Goal: Transaction & Acquisition: Download file/media

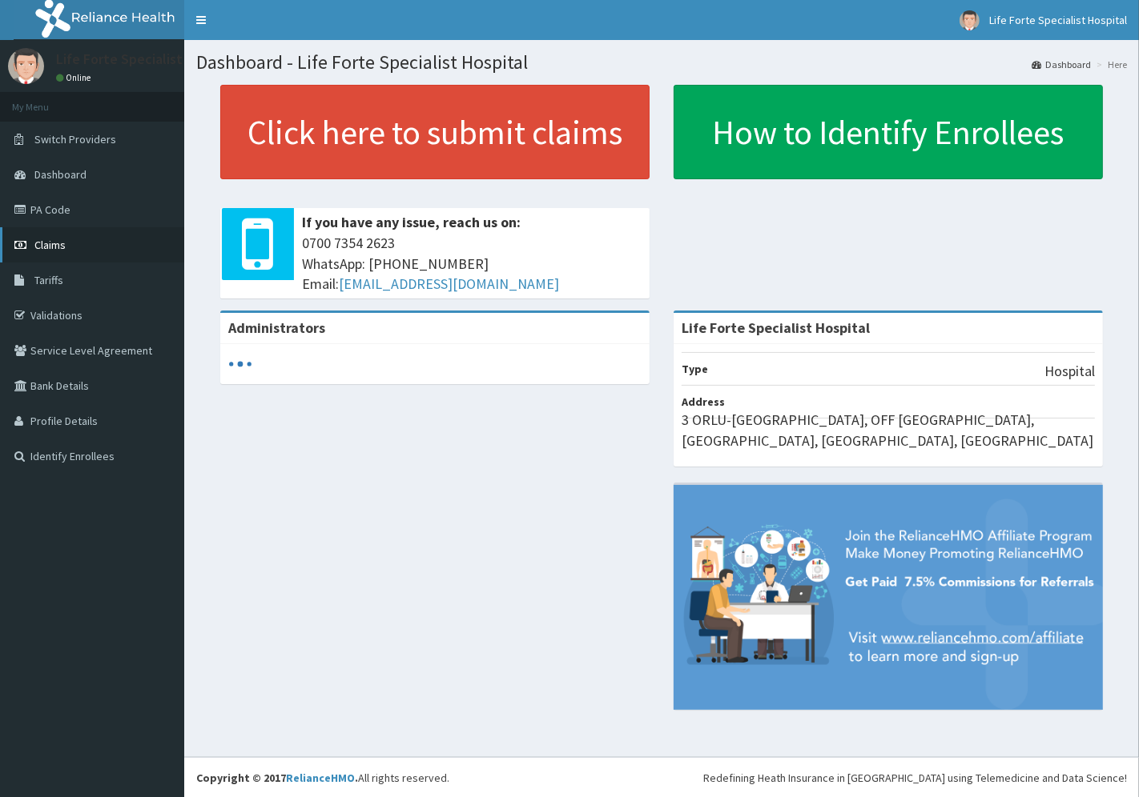
click at [50, 241] on span "Claims" at bounding box center [49, 245] width 31 height 14
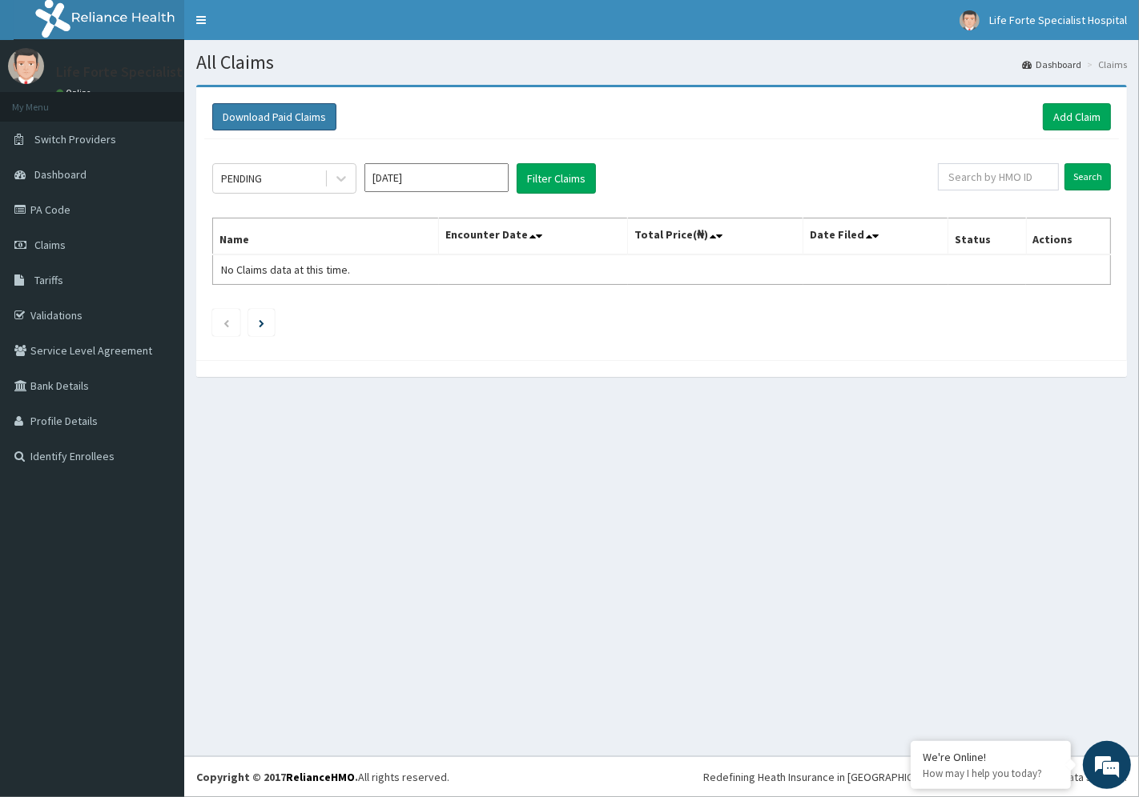
click at [264, 114] on button "Download Paid Claims" at bounding box center [274, 116] width 124 height 27
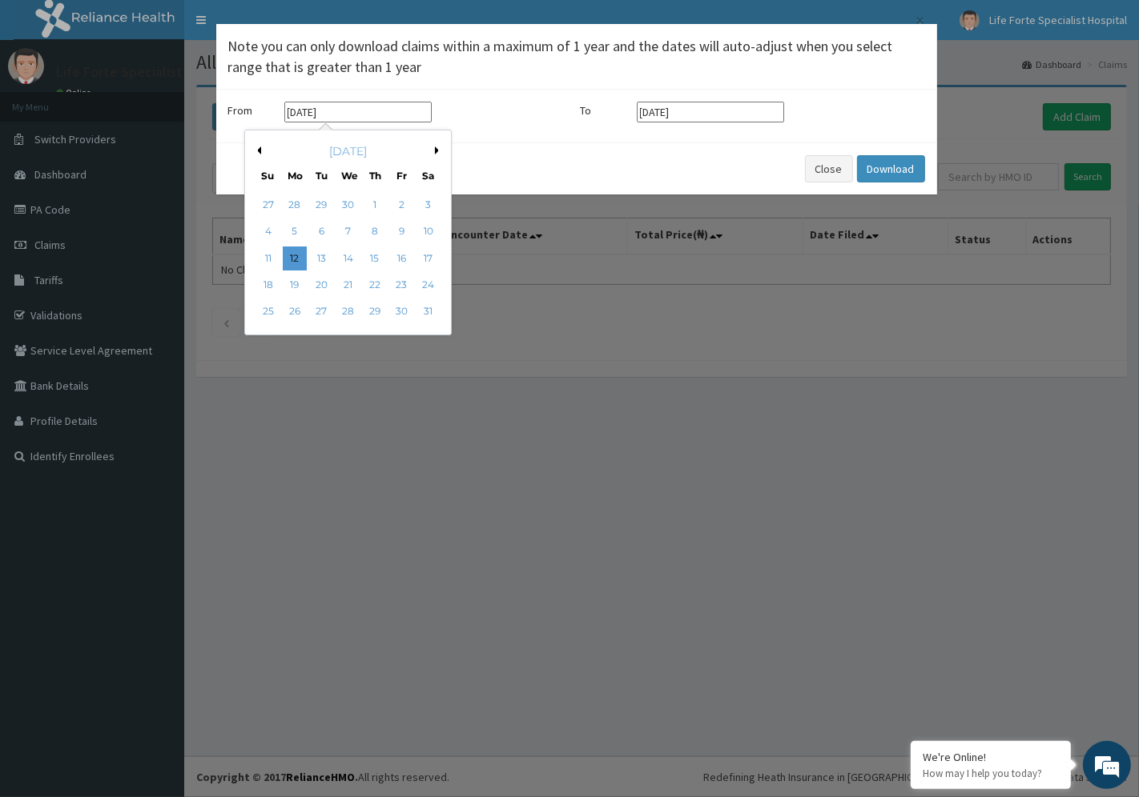
click at [408, 112] on input "[DATE]" at bounding box center [357, 112] width 147 height 21
click at [432, 146] on div "[DATE]" at bounding box center [347, 151] width 193 height 16
click at [432, 151] on div "[DATE]" at bounding box center [347, 151] width 193 height 16
click at [436, 149] on button "Next Month" at bounding box center [439, 151] width 8 height 8
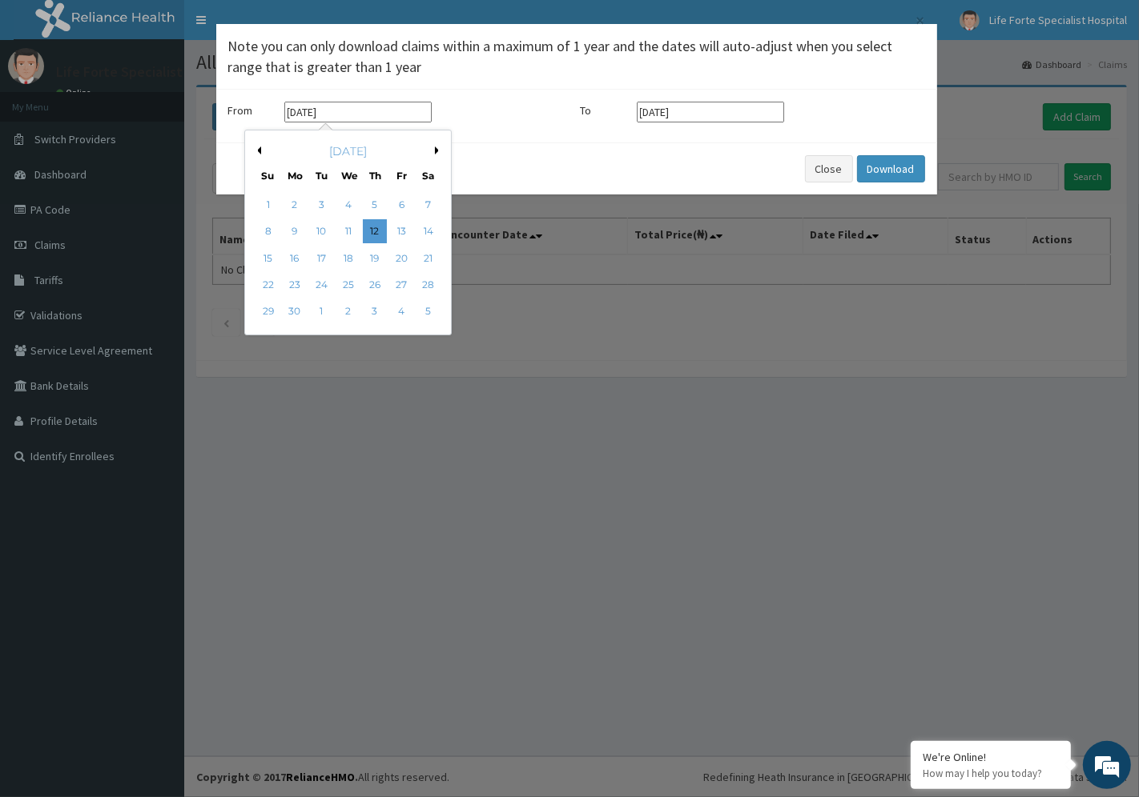
click at [432, 149] on div "[DATE]" at bounding box center [347, 151] width 193 height 16
click at [436, 150] on button "Next Month" at bounding box center [439, 151] width 8 height 8
click at [326, 205] on div "1" at bounding box center [321, 205] width 24 height 24
type input "[DATE]"
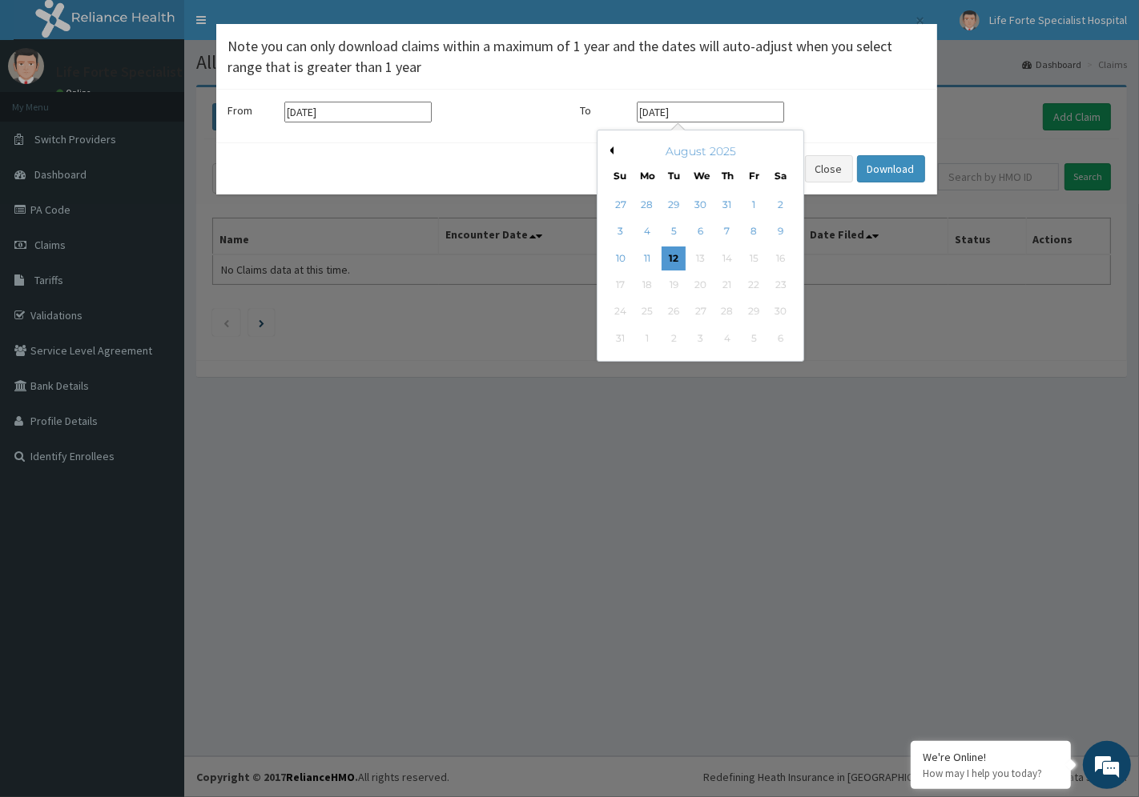
click at [749, 115] on input "[DATE]" at bounding box center [710, 112] width 147 height 21
click at [609, 147] on button "Previous Month" at bounding box center [609, 151] width 8 height 8
click at [725, 307] on div "31" at bounding box center [726, 312] width 24 height 24
type input "[DATE]"
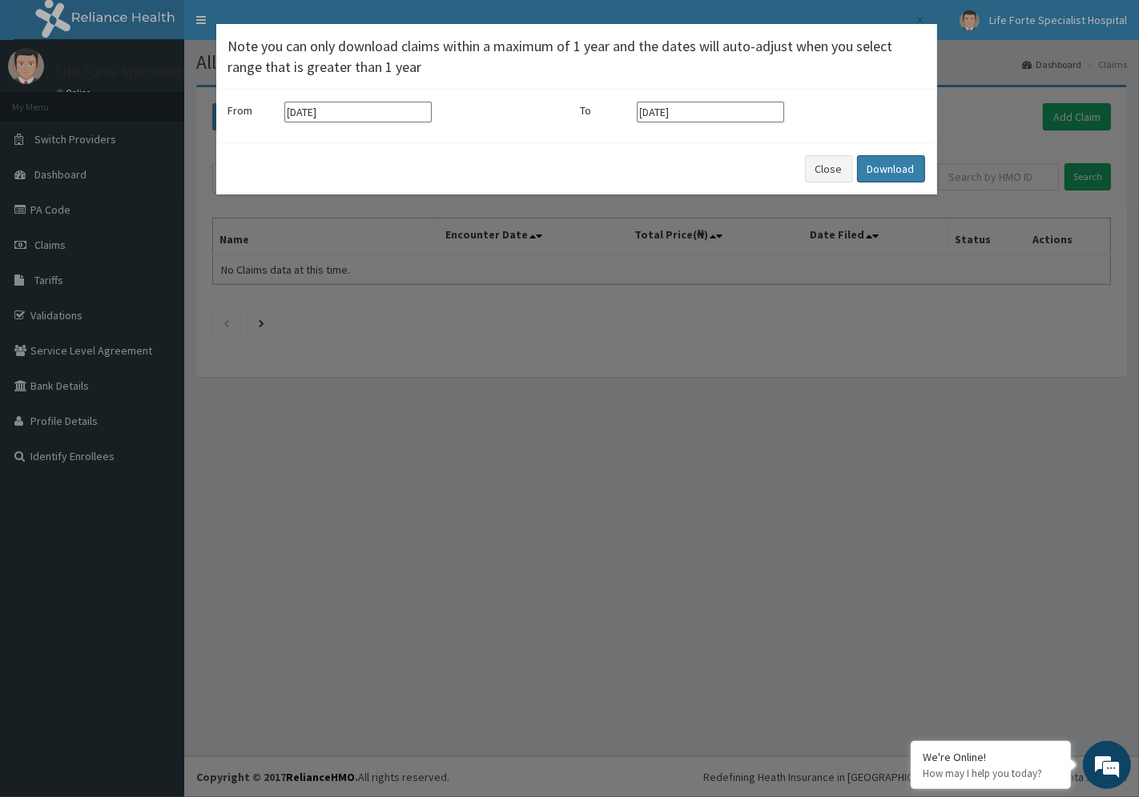
click at [878, 164] on button "Download" at bounding box center [891, 168] width 68 height 27
click at [829, 163] on button "Close" at bounding box center [829, 168] width 48 height 27
